Goal: Transaction & Acquisition: Subscribe to service/newsletter

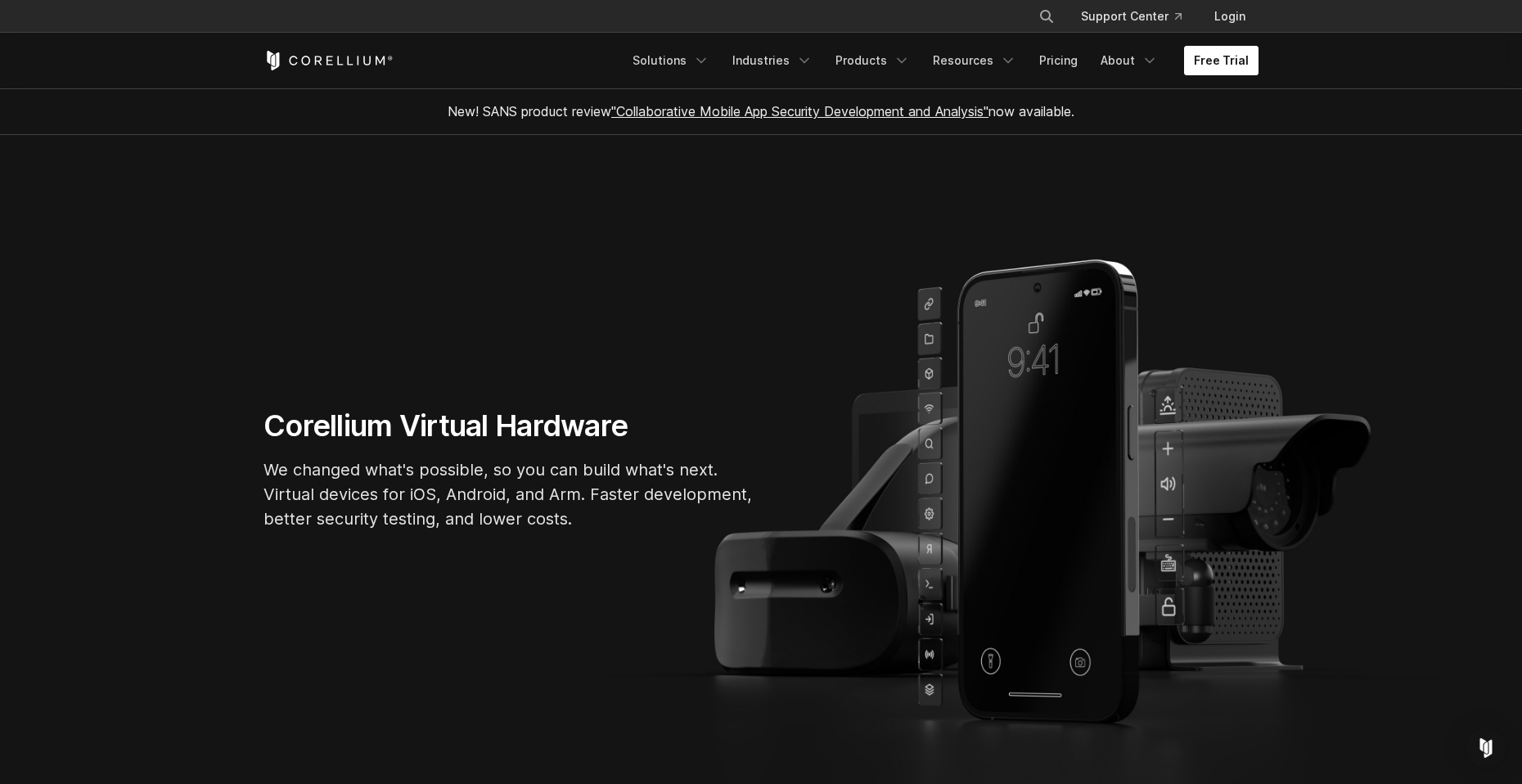
click at [1219, 63] on link "Free Trial" at bounding box center [1221, 60] width 75 height 30
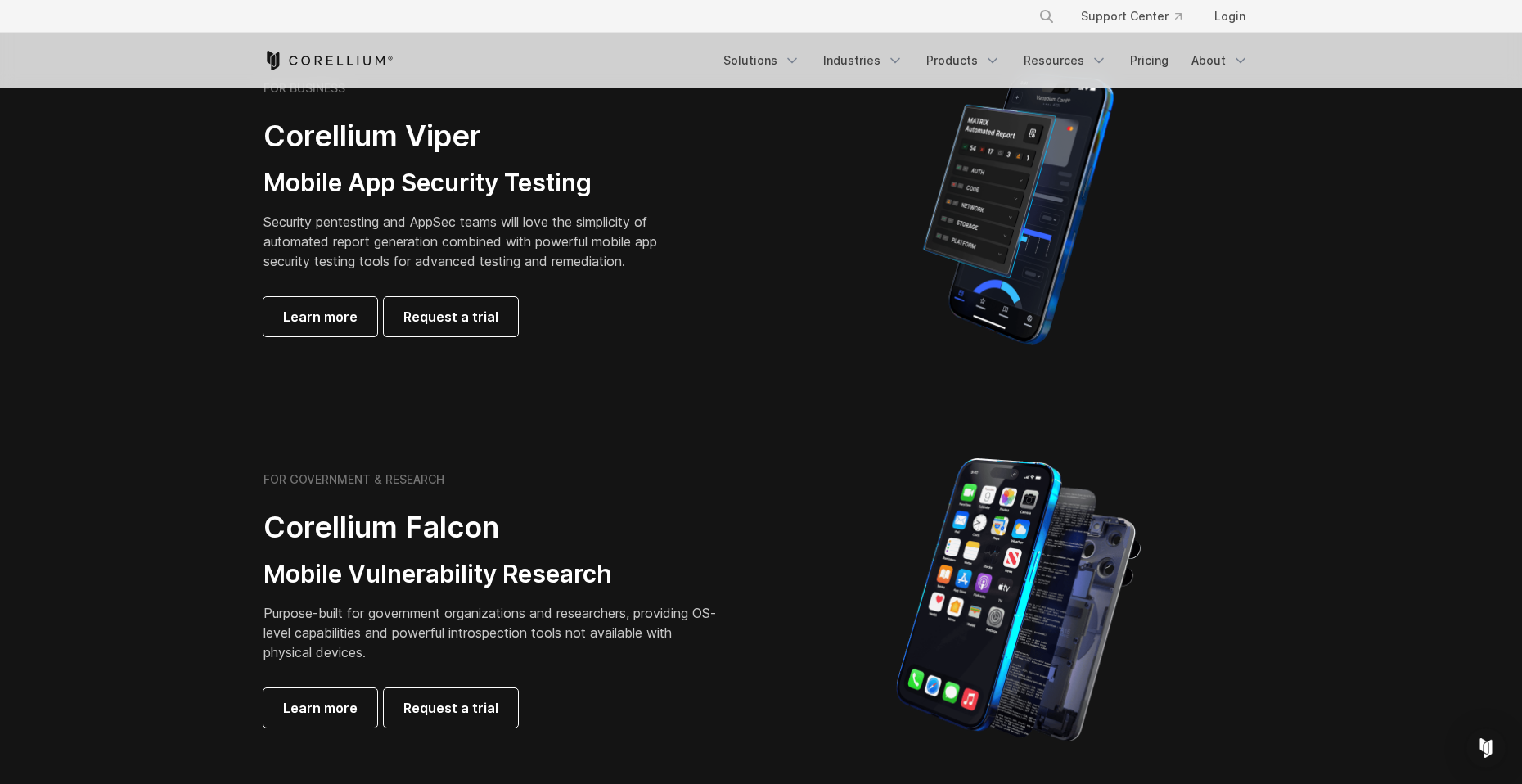
scroll to position [246, 0]
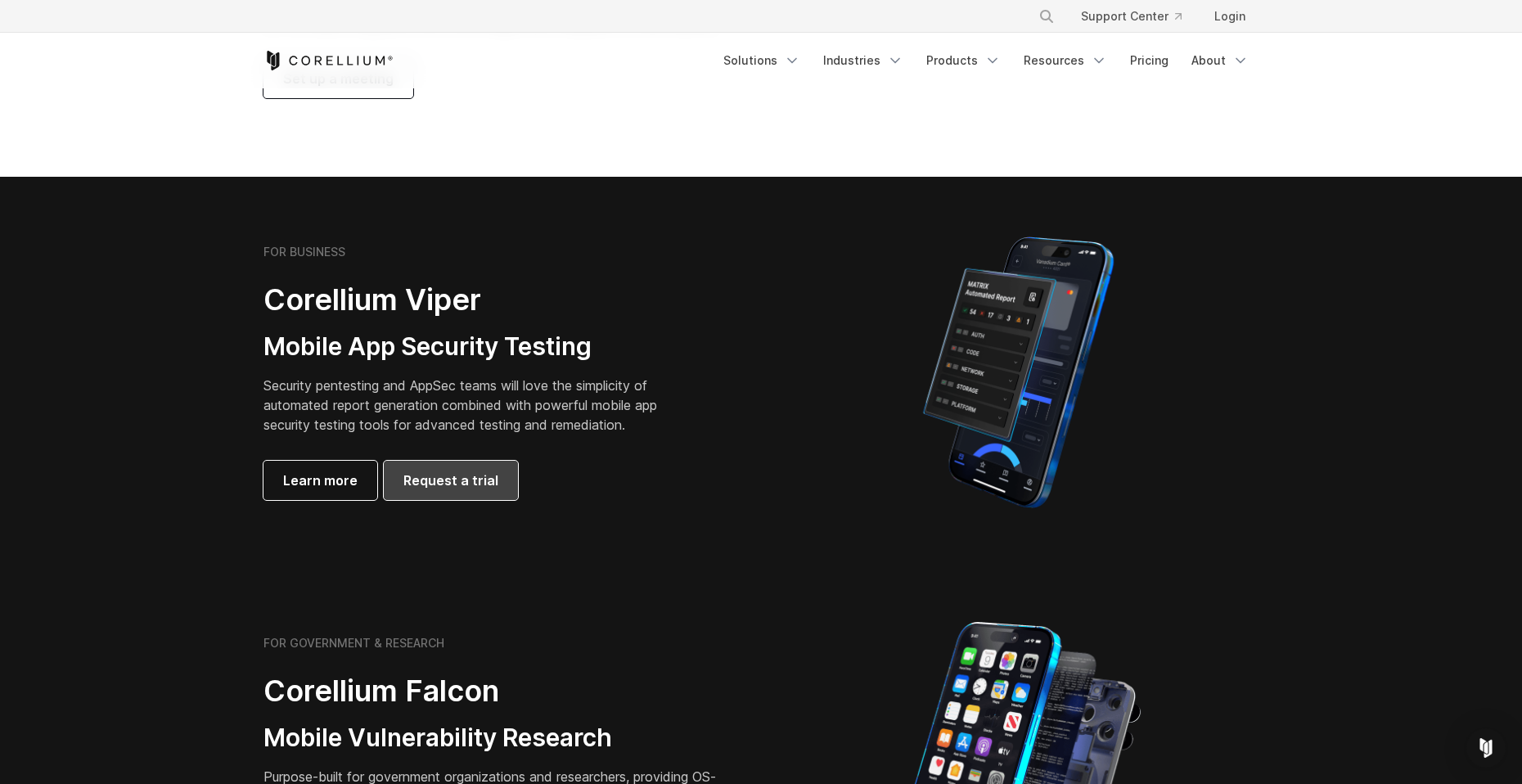
click at [453, 477] on span "Request a trial" at bounding box center [451, 480] width 95 height 19
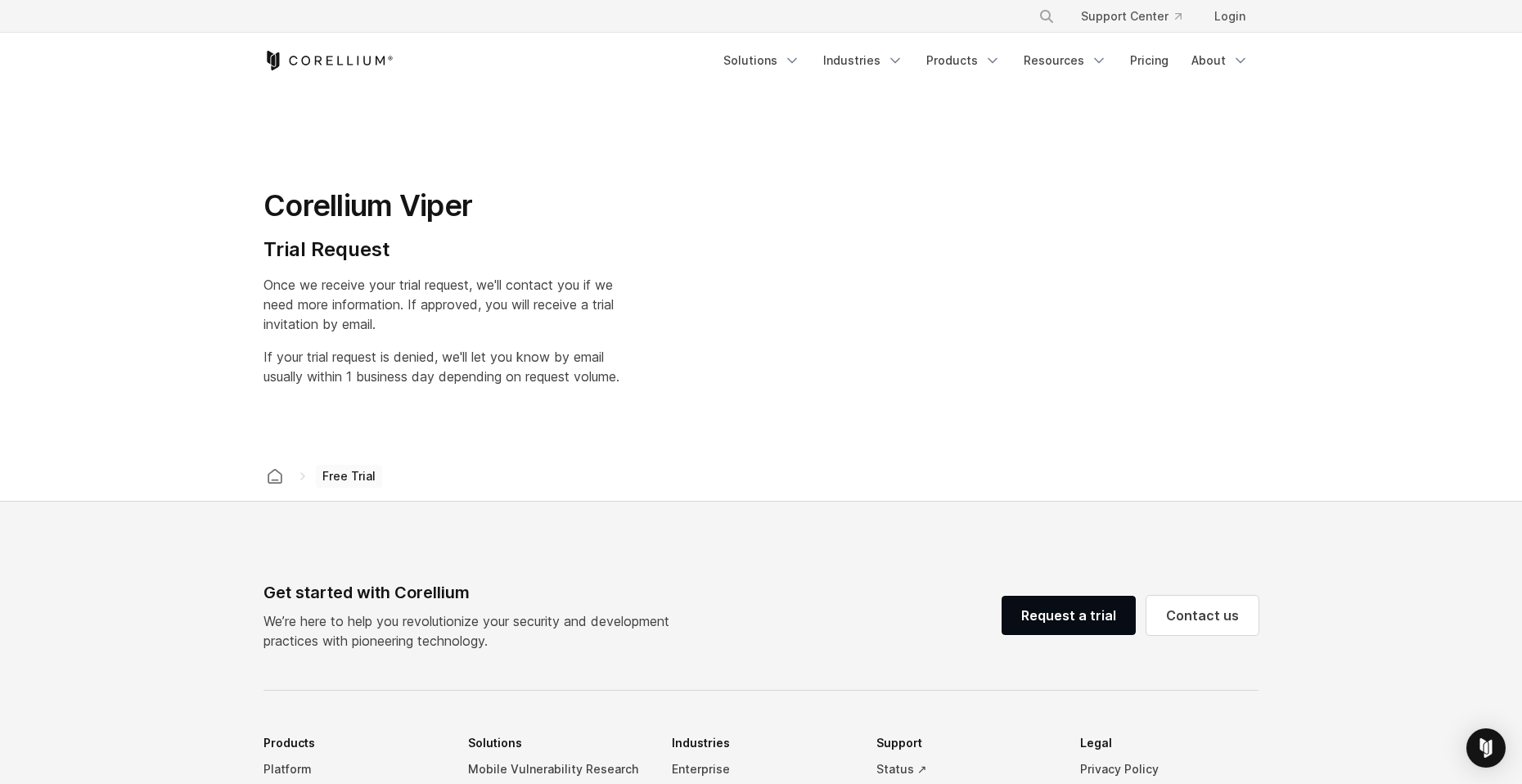
select select "**"
